Goal: Task Accomplishment & Management: Use online tool/utility

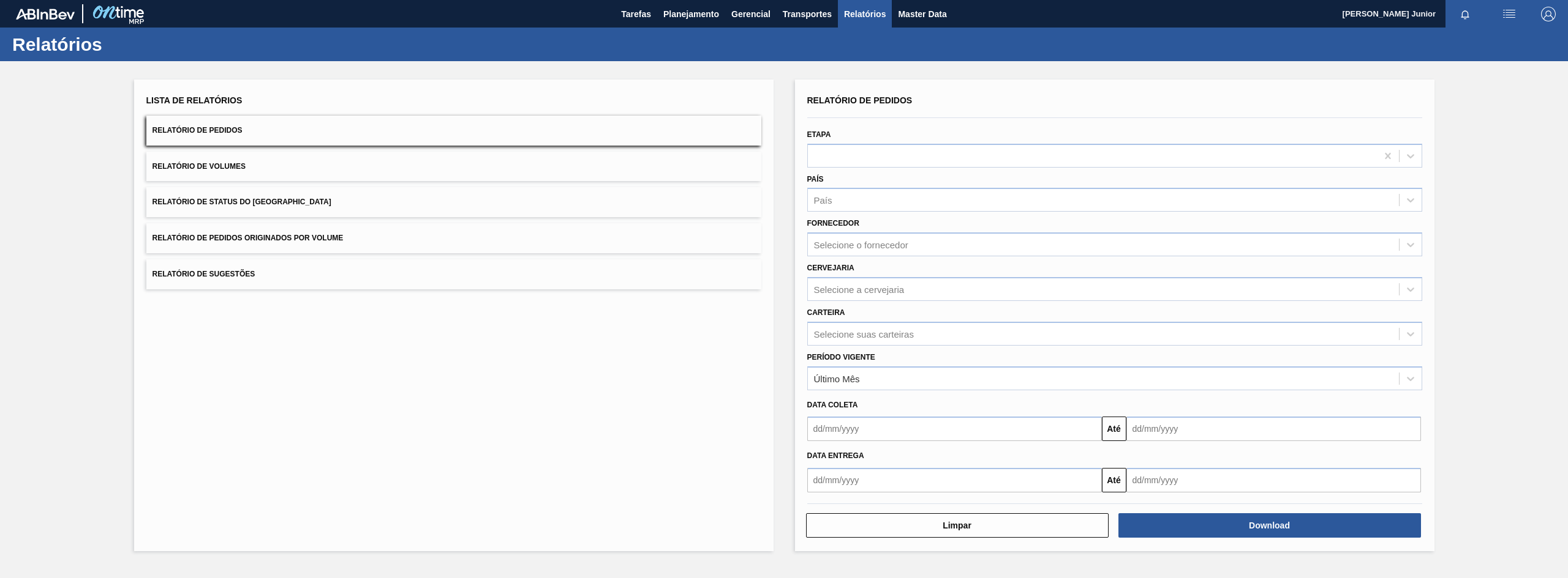
click at [390, 242] on button "Relatório de Pedidos Originados por Volume" at bounding box center [454, 238] width 615 height 30
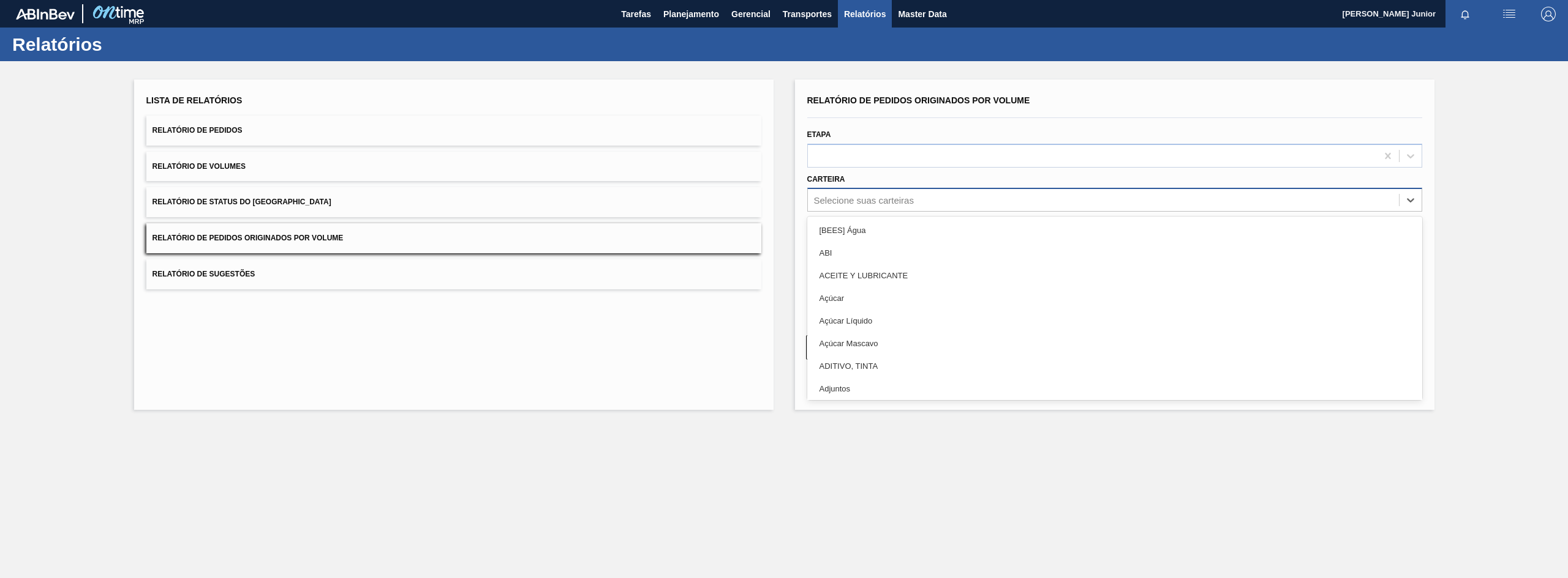
click at [871, 199] on div "Selecione suas carteiras" at bounding box center [864, 200] width 100 height 11
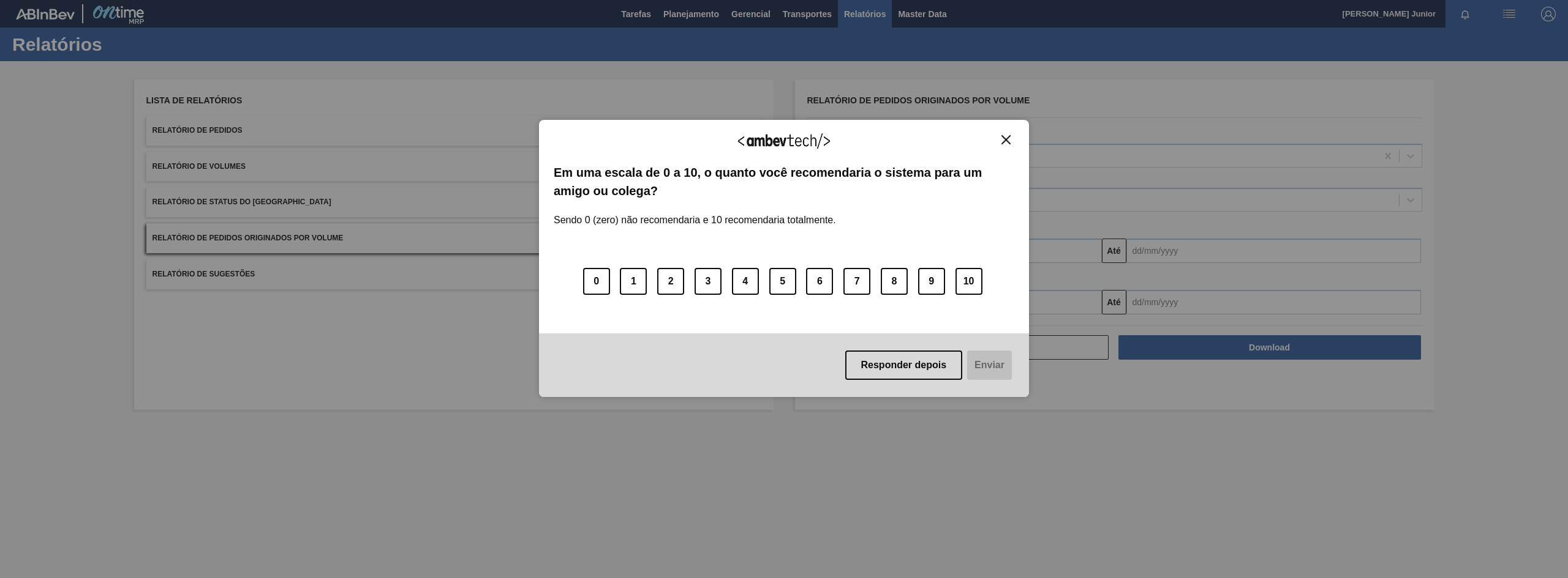
click at [1006, 134] on div "Agradecemos seu feedback! Em uma escala de 0 a 10, o quanto você recomendaria o…" at bounding box center [784, 258] width 490 height 278
click at [1004, 137] on img "Close" at bounding box center [1006, 140] width 9 height 9
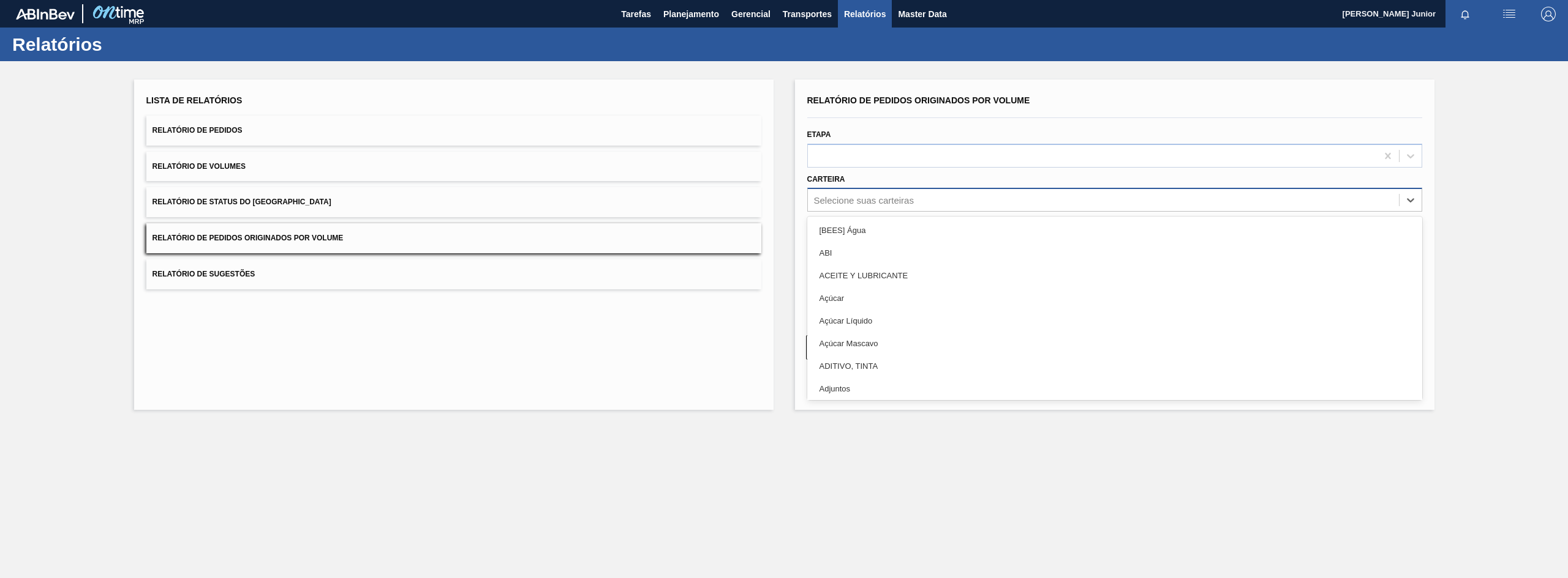
click at [880, 194] on div "Selecione suas carteiras" at bounding box center [1103, 200] width 591 height 17
type input "garr"
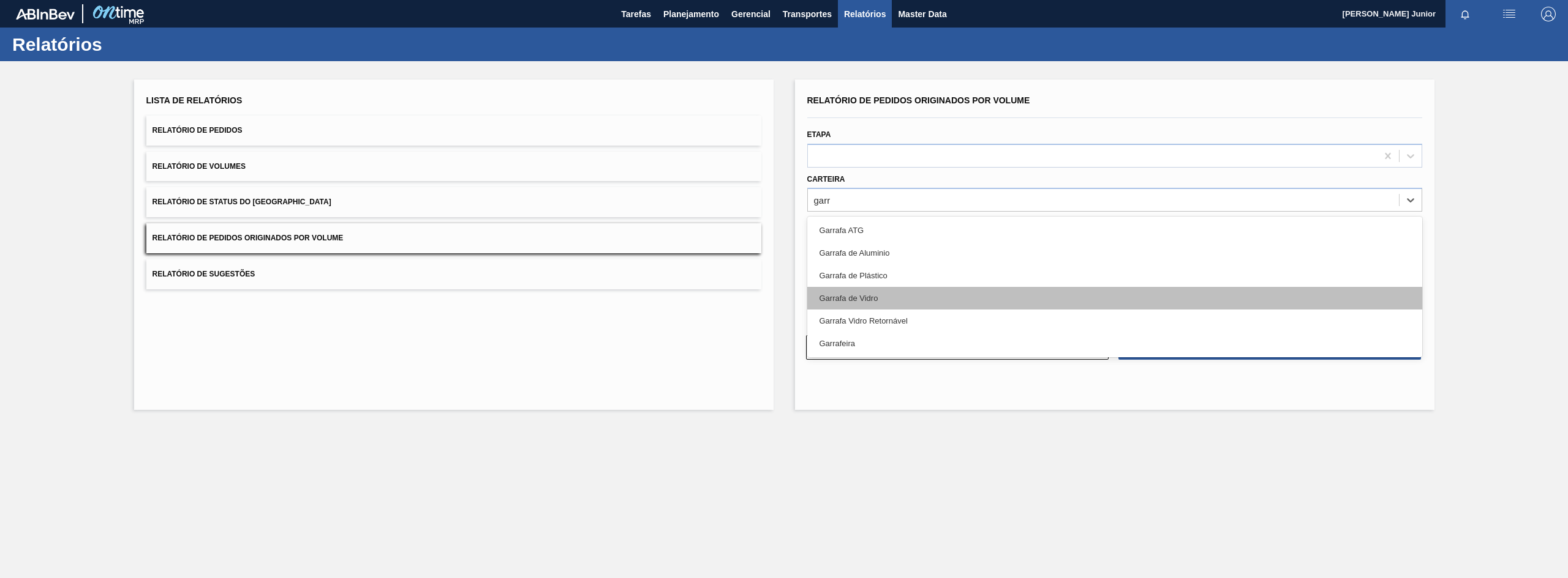
click at [891, 288] on div "Garrafa de Vidro" at bounding box center [1114, 298] width 615 height 22
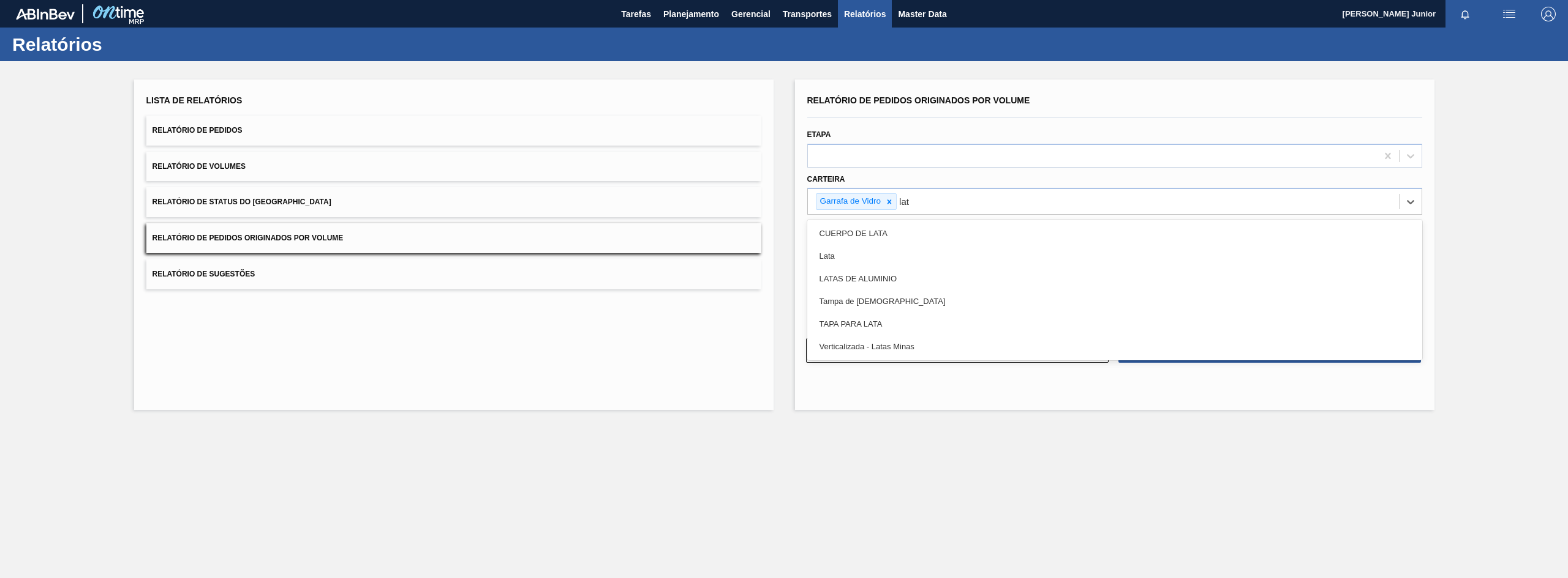
type input "lata"
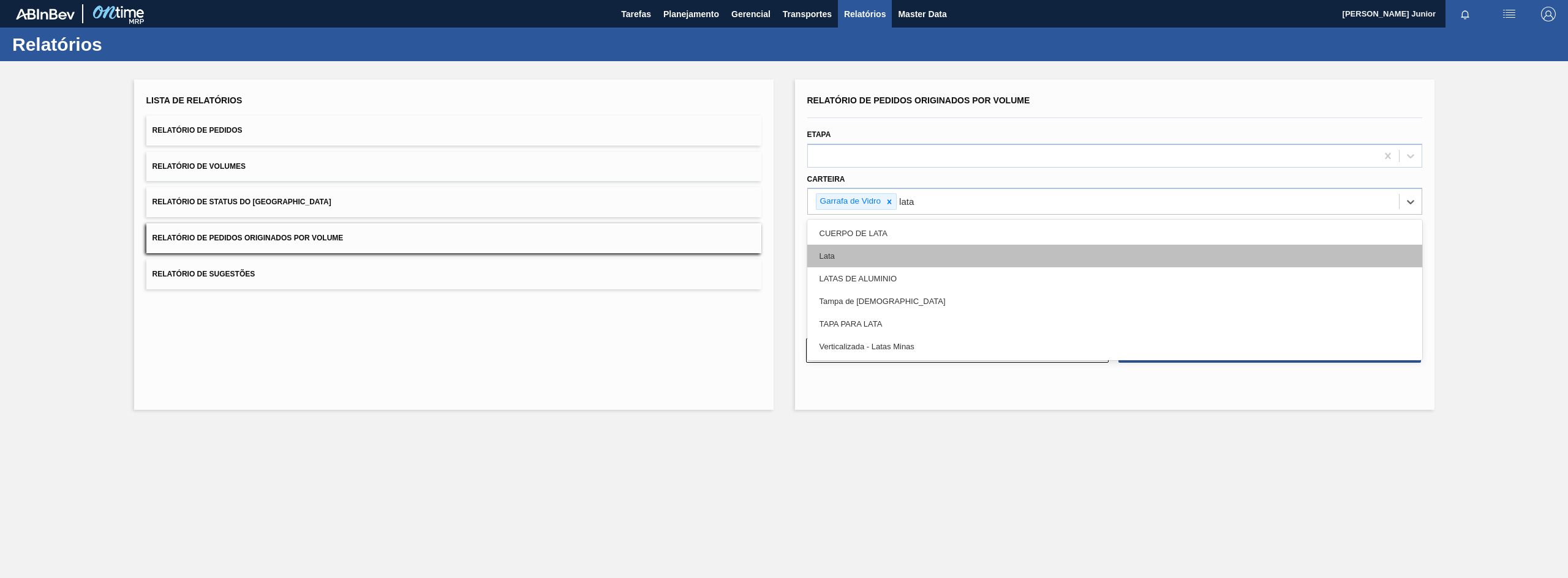
click at [899, 260] on div "Lata" at bounding box center [1114, 256] width 615 height 22
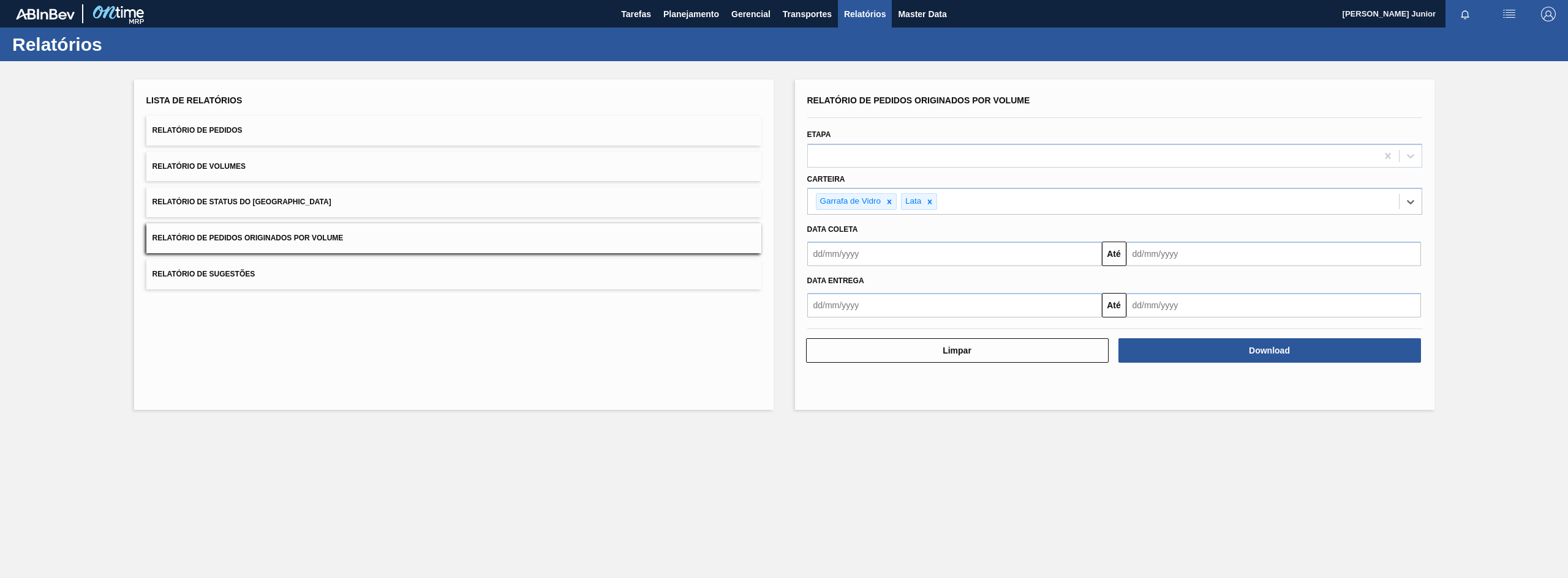
type input "a"
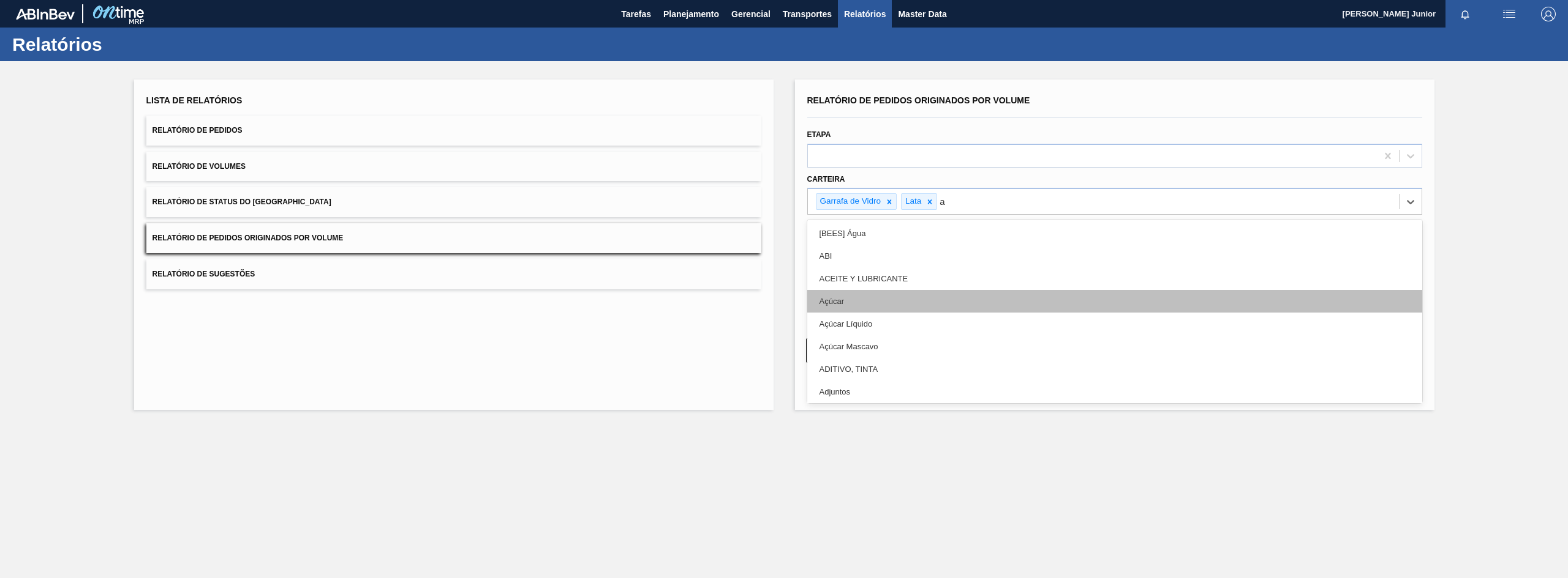
click at [893, 296] on div "Açúcar" at bounding box center [1114, 301] width 615 height 22
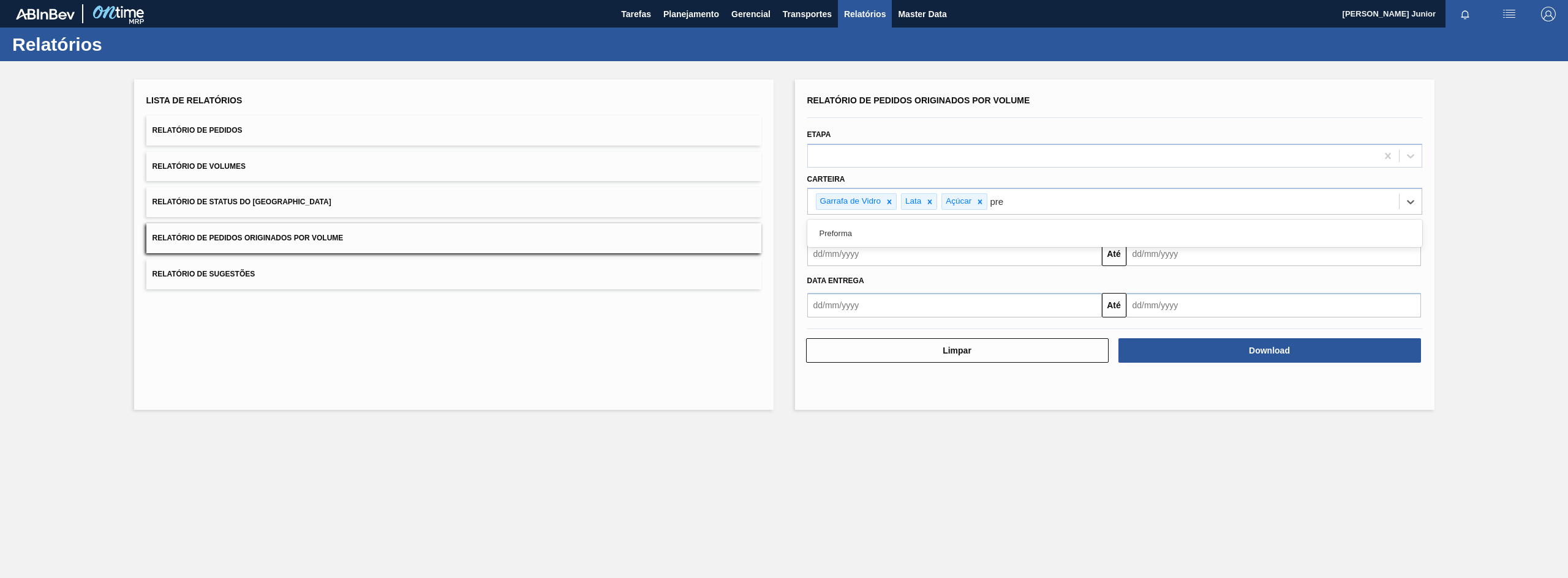
type input "pref"
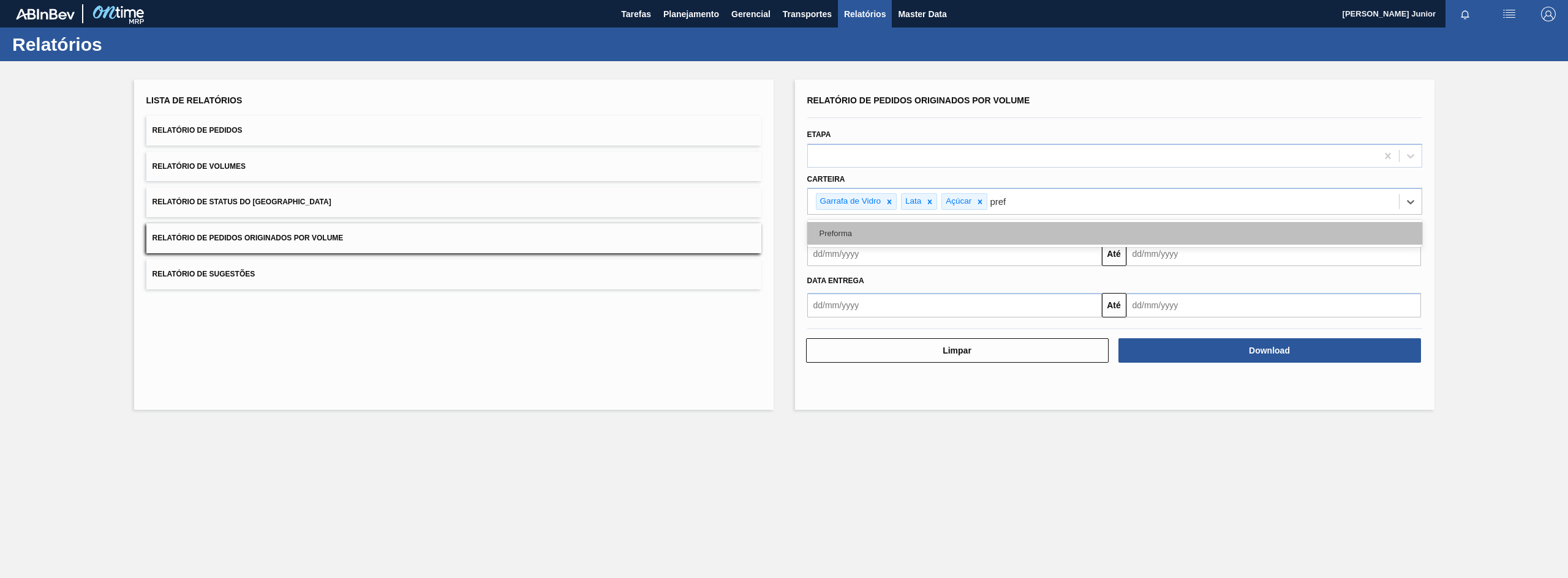
click at [906, 237] on div "Preforma" at bounding box center [1114, 233] width 615 height 22
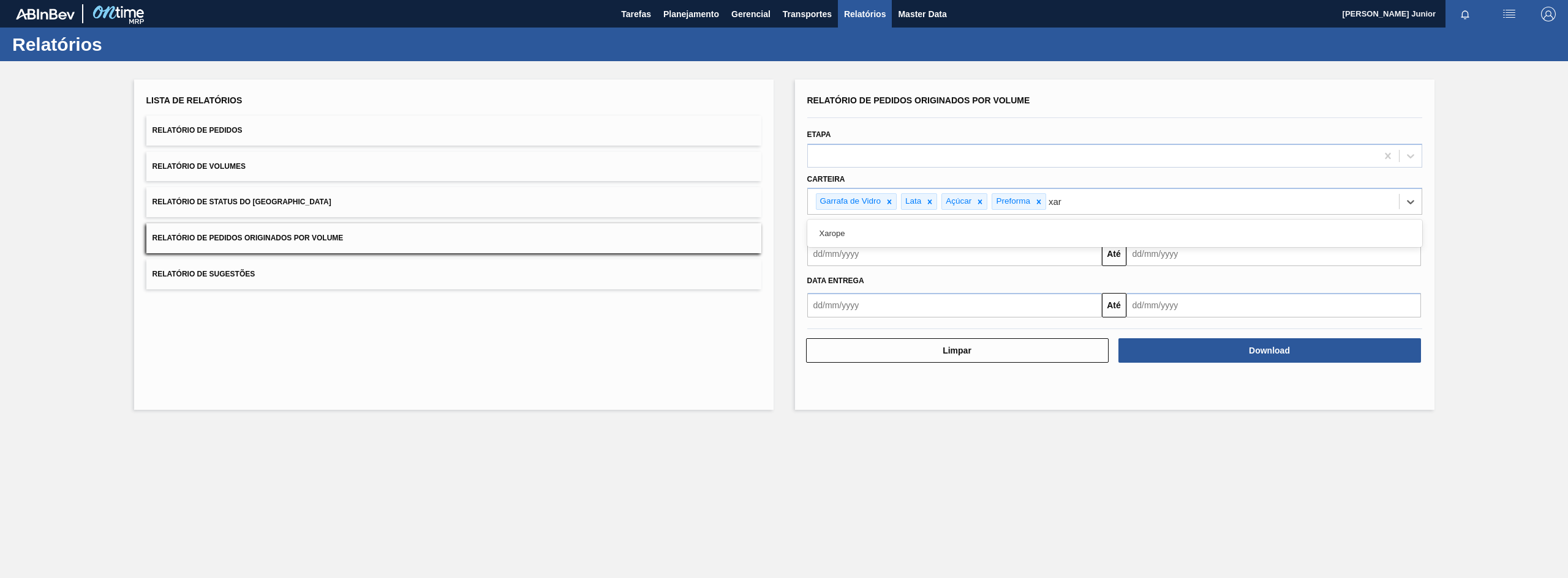
type input "xaro"
click at [906, 237] on div "Xarope" at bounding box center [1114, 233] width 615 height 22
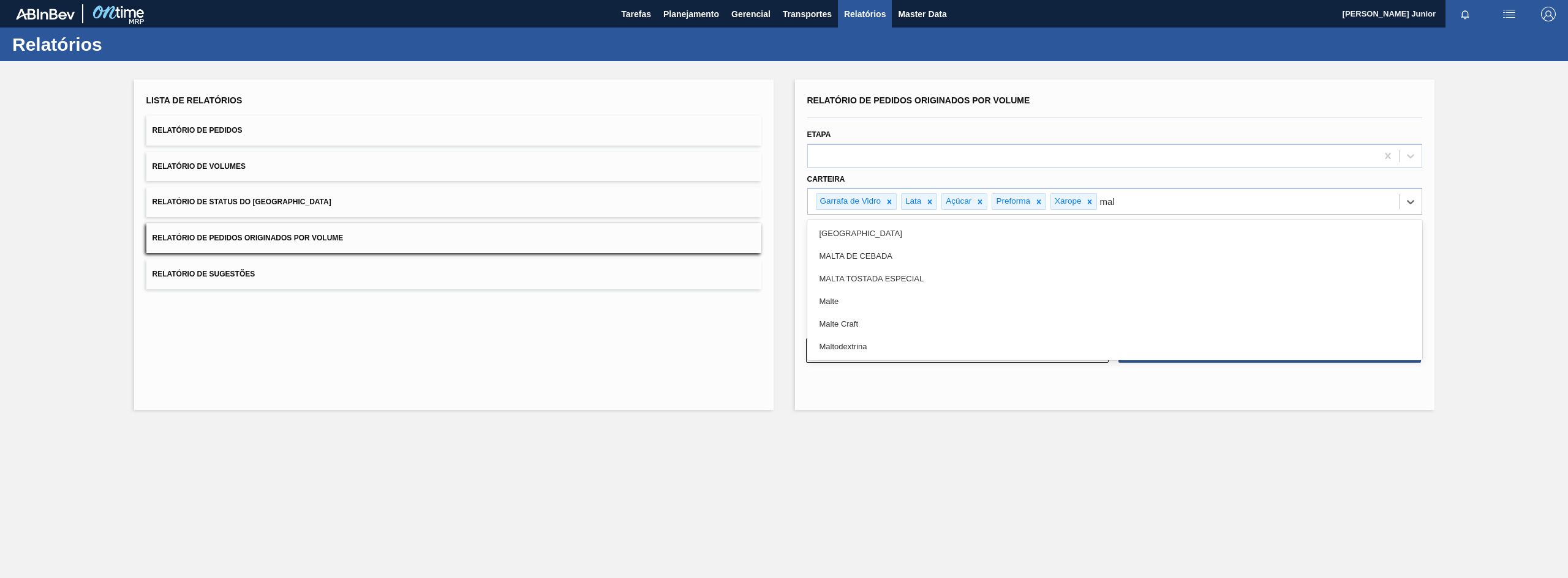
type input "malt"
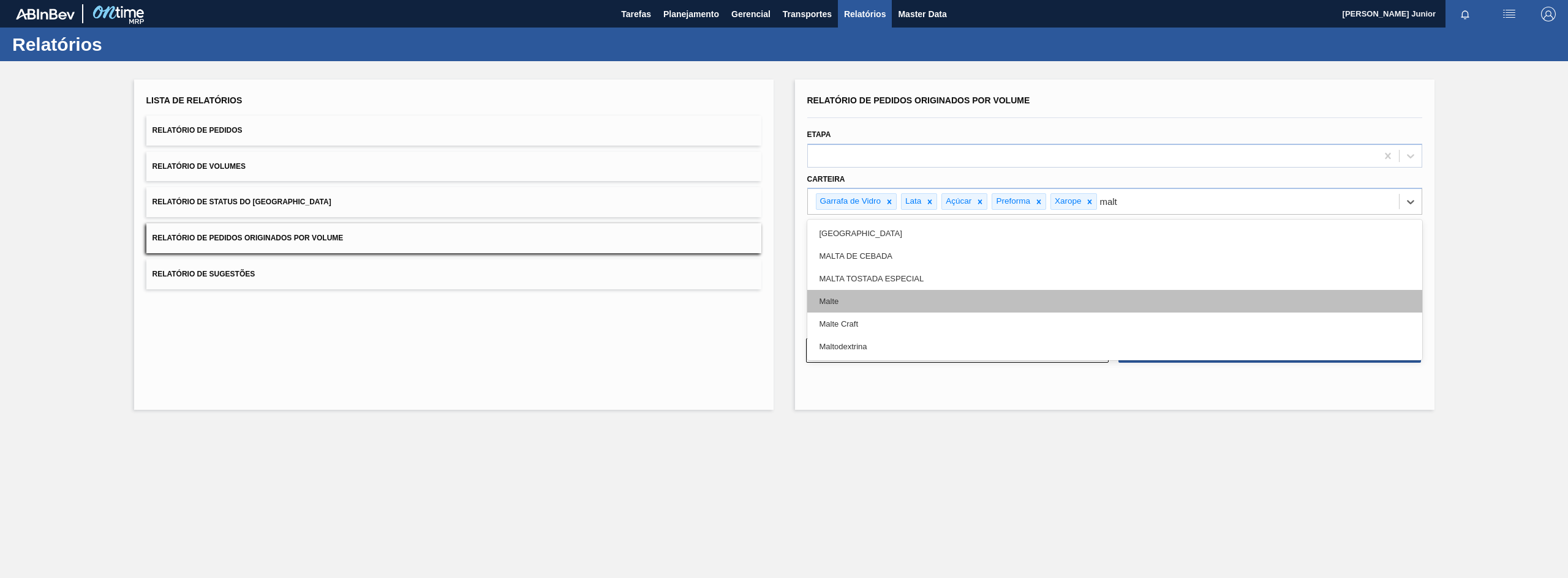
click at [883, 298] on div "Malte" at bounding box center [1114, 301] width 615 height 22
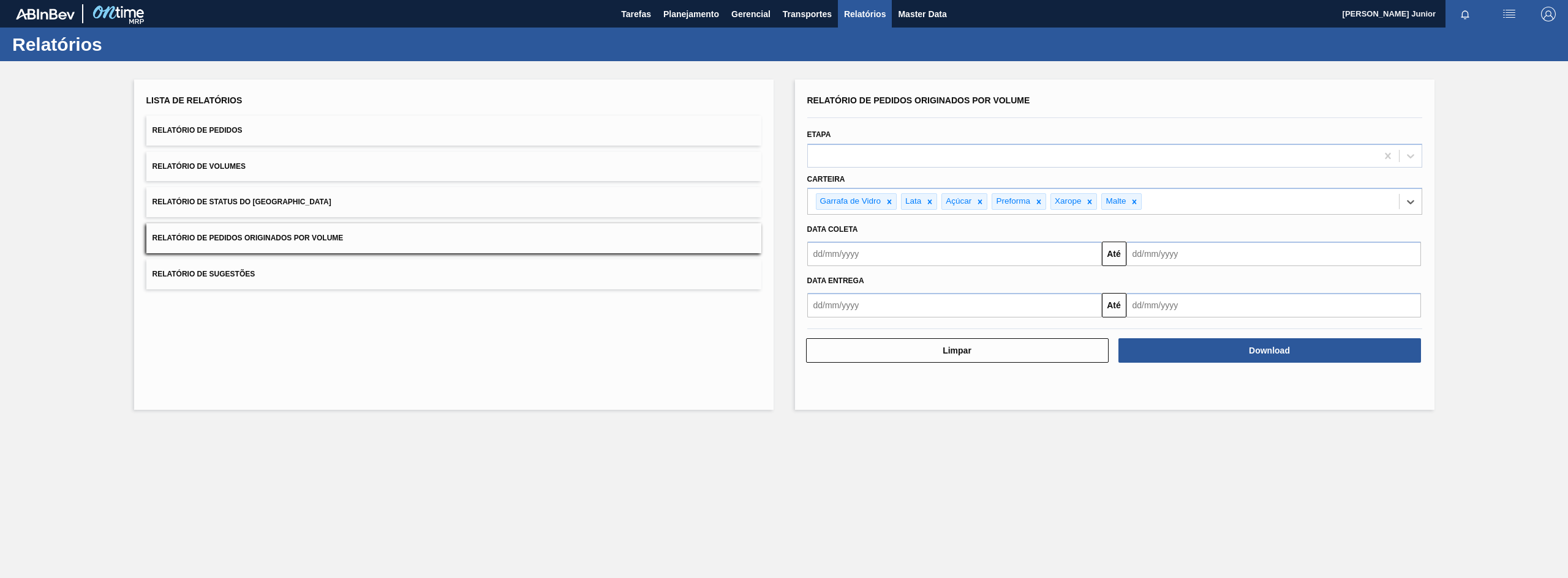
click at [869, 246] on input "text" at bounding box center [955, 253] width 295 height 24
click at [820, 282] on button "Previous Month" at bounding box center [818, 283] width 9 height 9
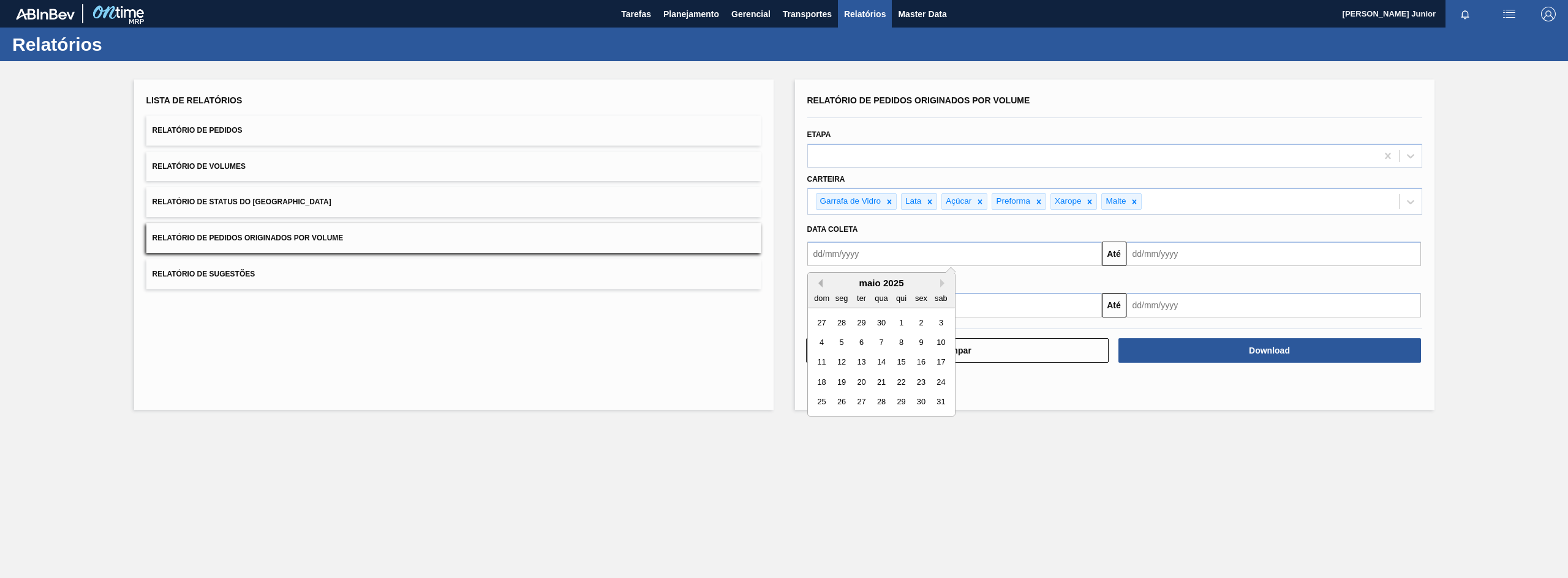
click at [820, 282] on button "Previous Month" at bounding box center [818, 283] width 9 height 9
click at [883, 321] on div "1" at bounding box center [881, 323] width 16 height 16
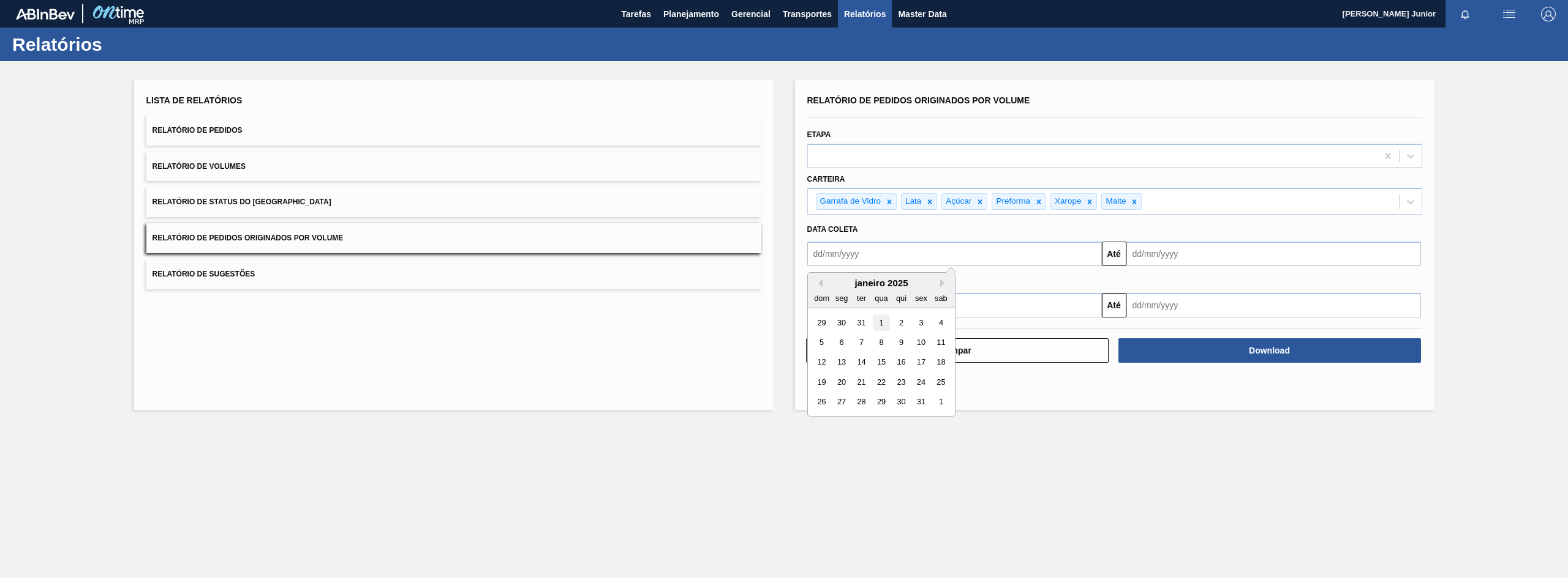
type input "[DATE]"
click at [1091, 252] on button "Close" at bounding box center [1093, 253] width 16 height 24
click at [995, 256] on input "text" at bounding box center [955, 253] width 295 height 24
click at [841, 322] on div "1" at bounding box center [841, 323] width 16 height 16
type input "[DATE]"
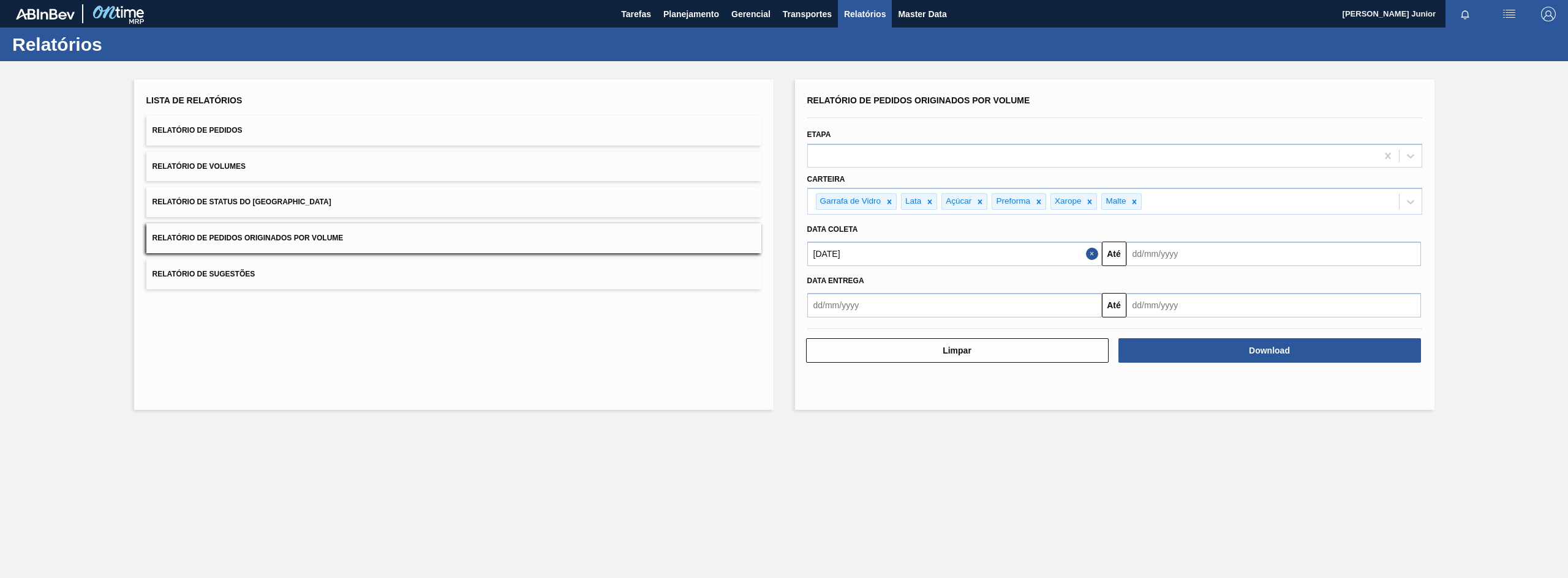
click at [1189, 250] on input "text" at bounding box center [1274, 253] width 295 height 24
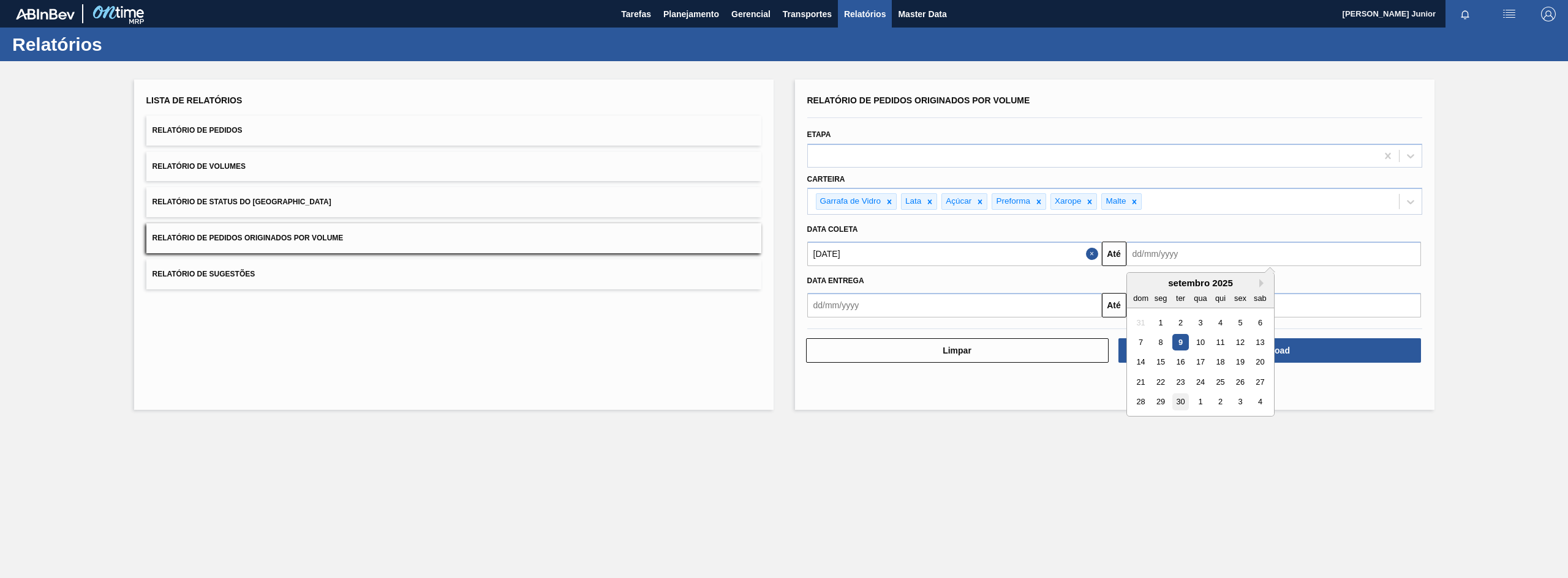
click at [1183, 403] on div "30" at bounding box center [1180, 402] width 16 height 16
type input "[DATE]"
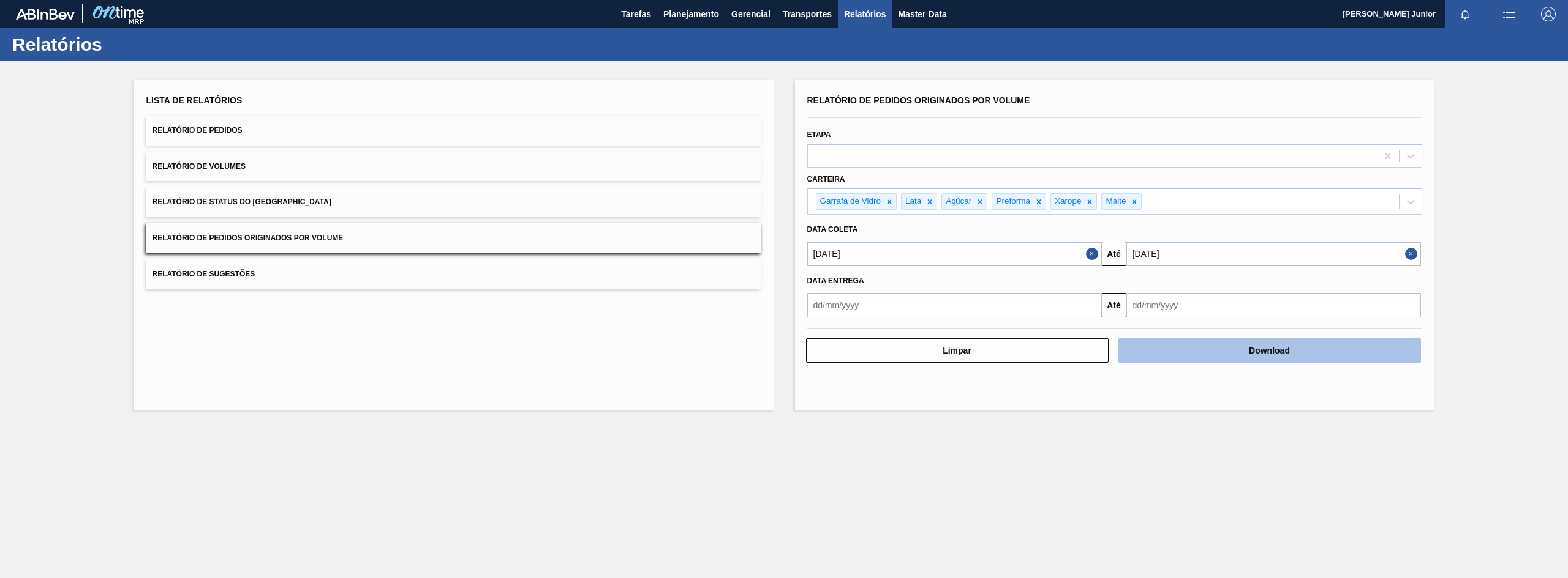
click at [1247, 345] on button "Download" at bounding box center [1269, 350] width 302 height 24
